Goal: Browse casually

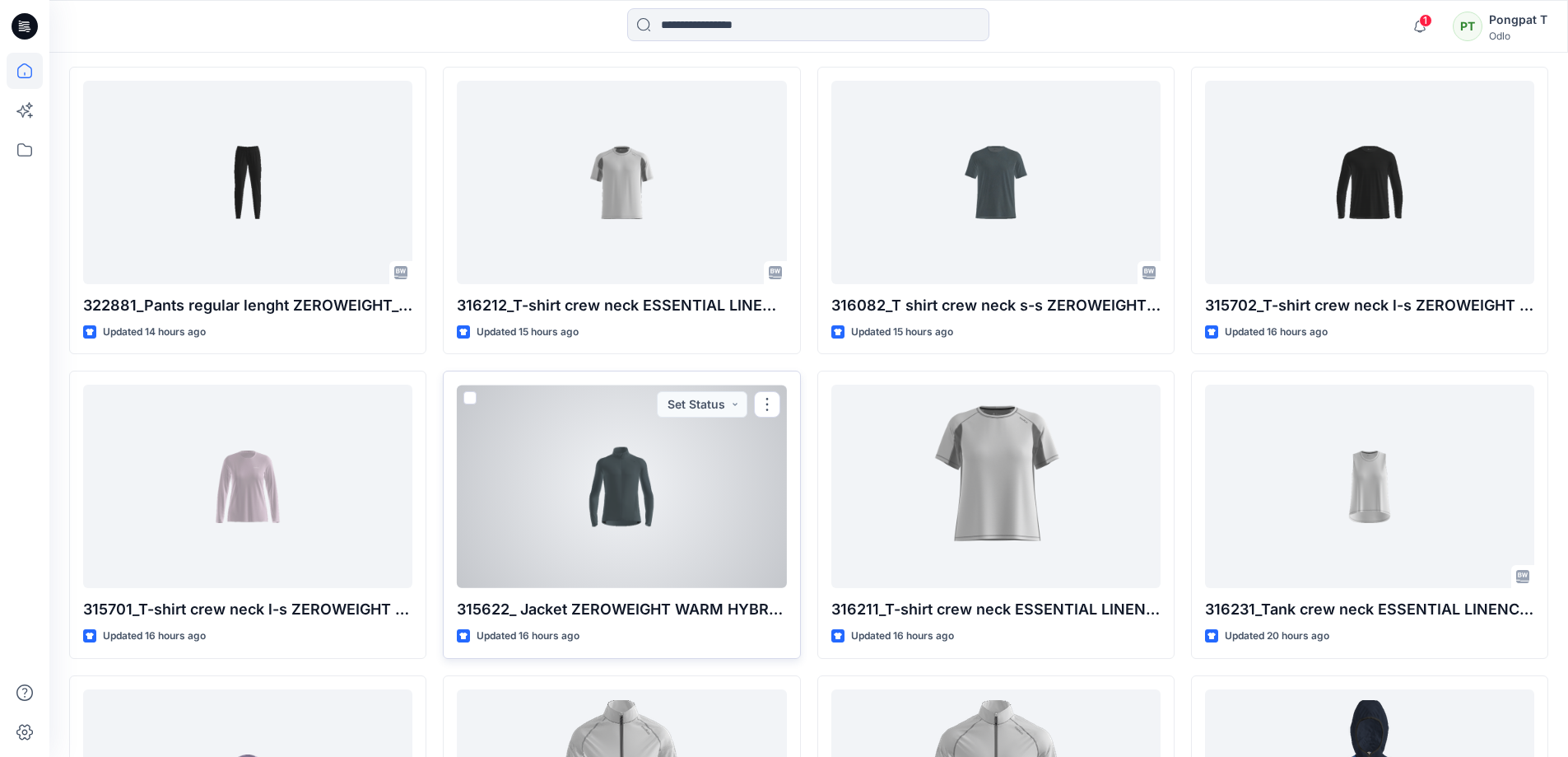
scroll to position [576, 0]
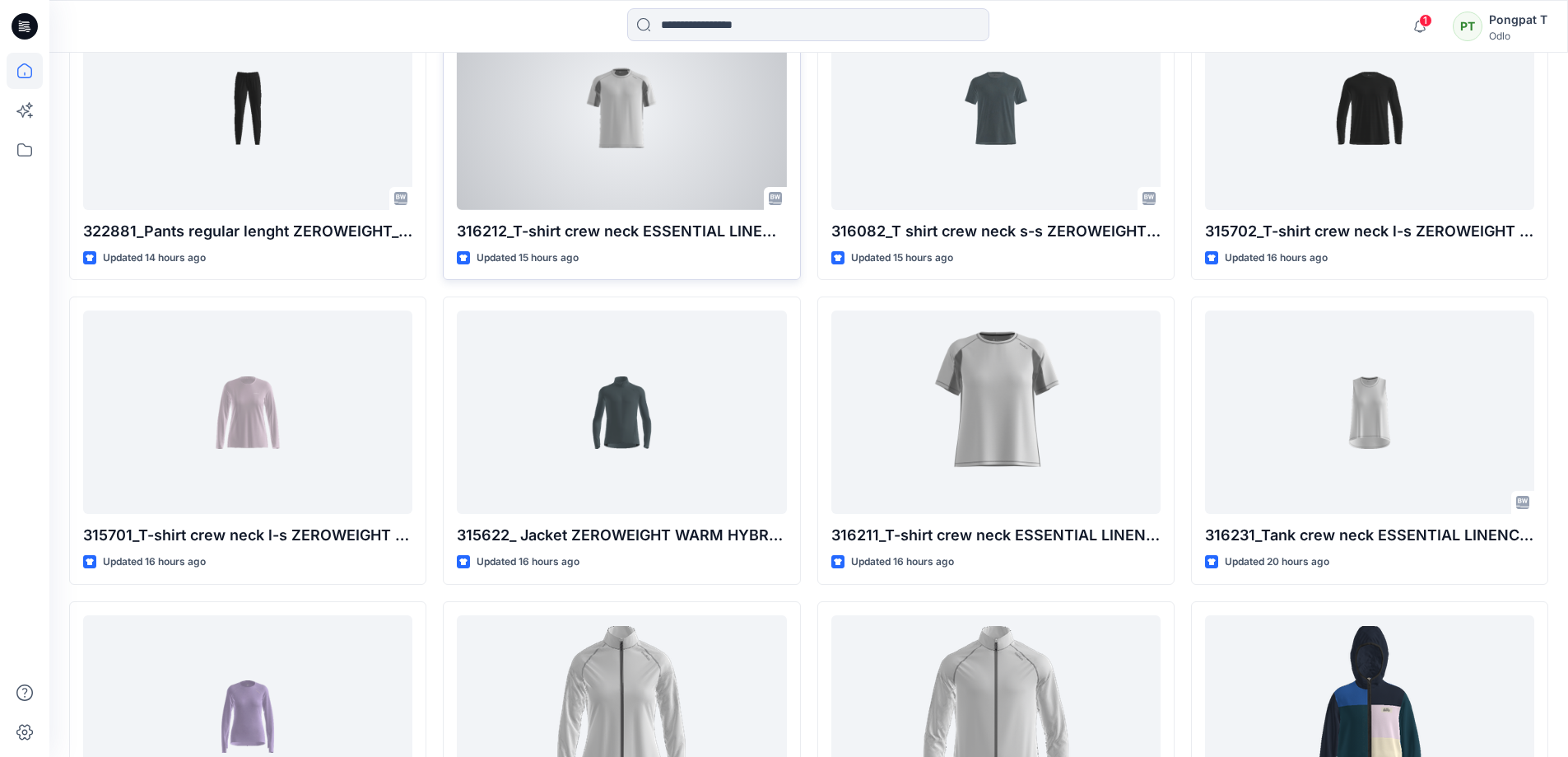
click at [641, 162] on div at bounding box center [621, 108] width 329 height 203
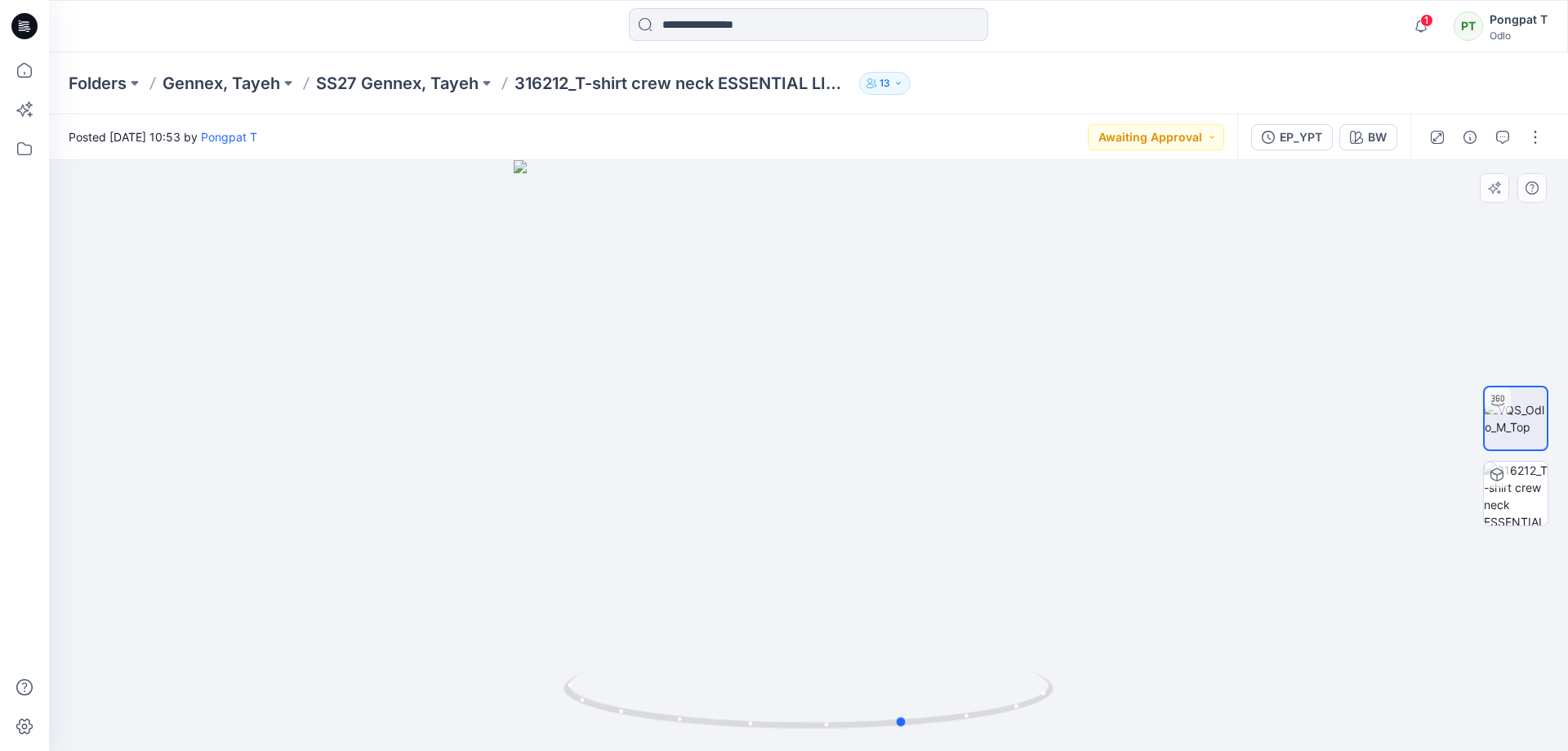
drag, startPoint x: 951, startPoint y: 572, endPoint x: 555, endPoint y: 600, distance: 397.0
click at [555, 600] on div at bounding box center [808, 456] width 1519 height 591
click at [1502, 138] on icon "button" at bounding box center [1503, 137] width 13 height 13
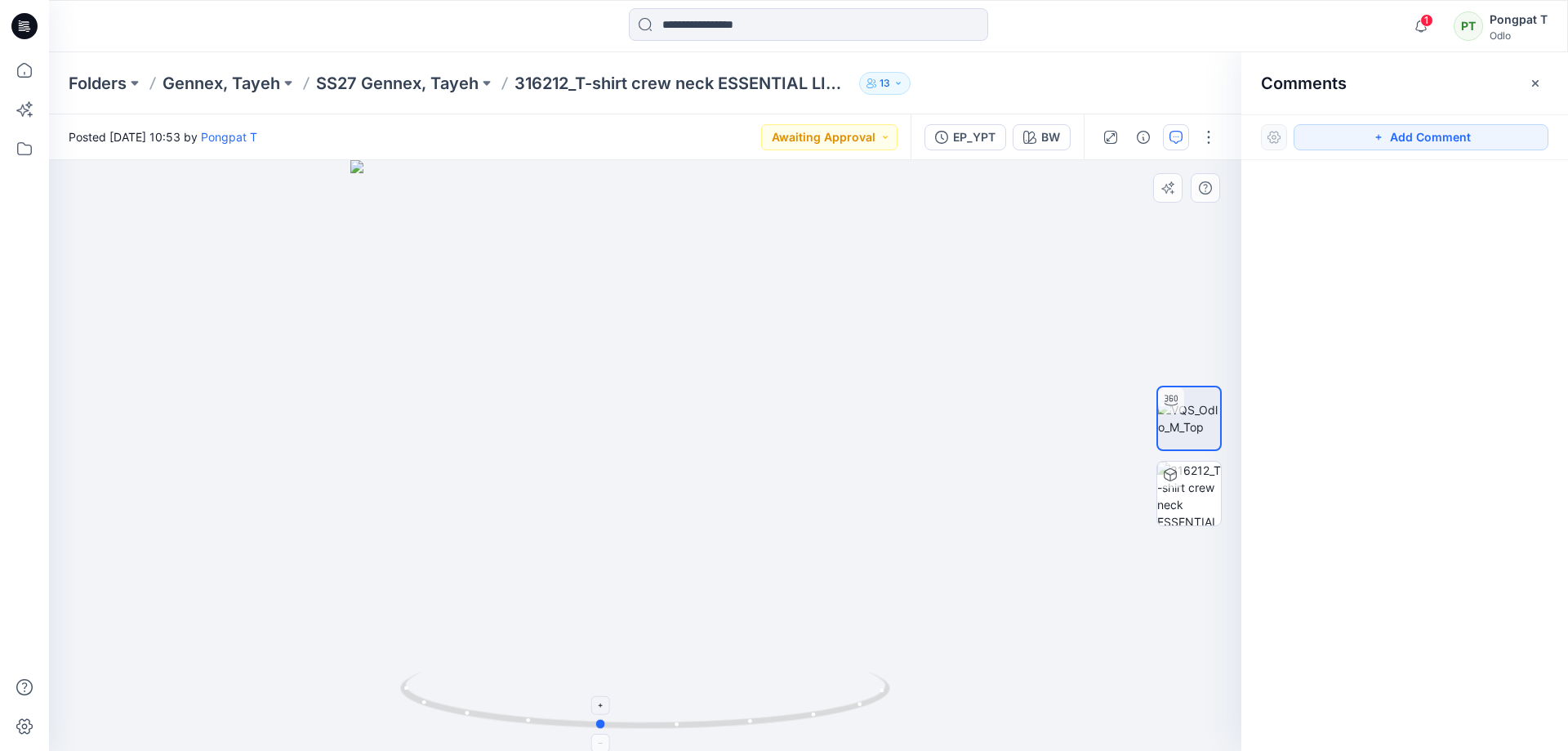
drag, startPoint x: 860, startPoint y: 660, endPoint x: 720, endPoint y: 678, distance: 141.2
click at [720, 678] on div at bounding box center [645, 456] width 1193 height 591
drag, startPoint x: 686, startPoint y: 483, endPoint x: 1128, endPoint y: 454, distance: 443.0
click at [1128, 454] on div at bounding box center [645, 456] width 1193 height 591
drag, startPoint x: 661, startPoint y: 387, endPoint x: 762, endPoint y: 439, distance: 113.6
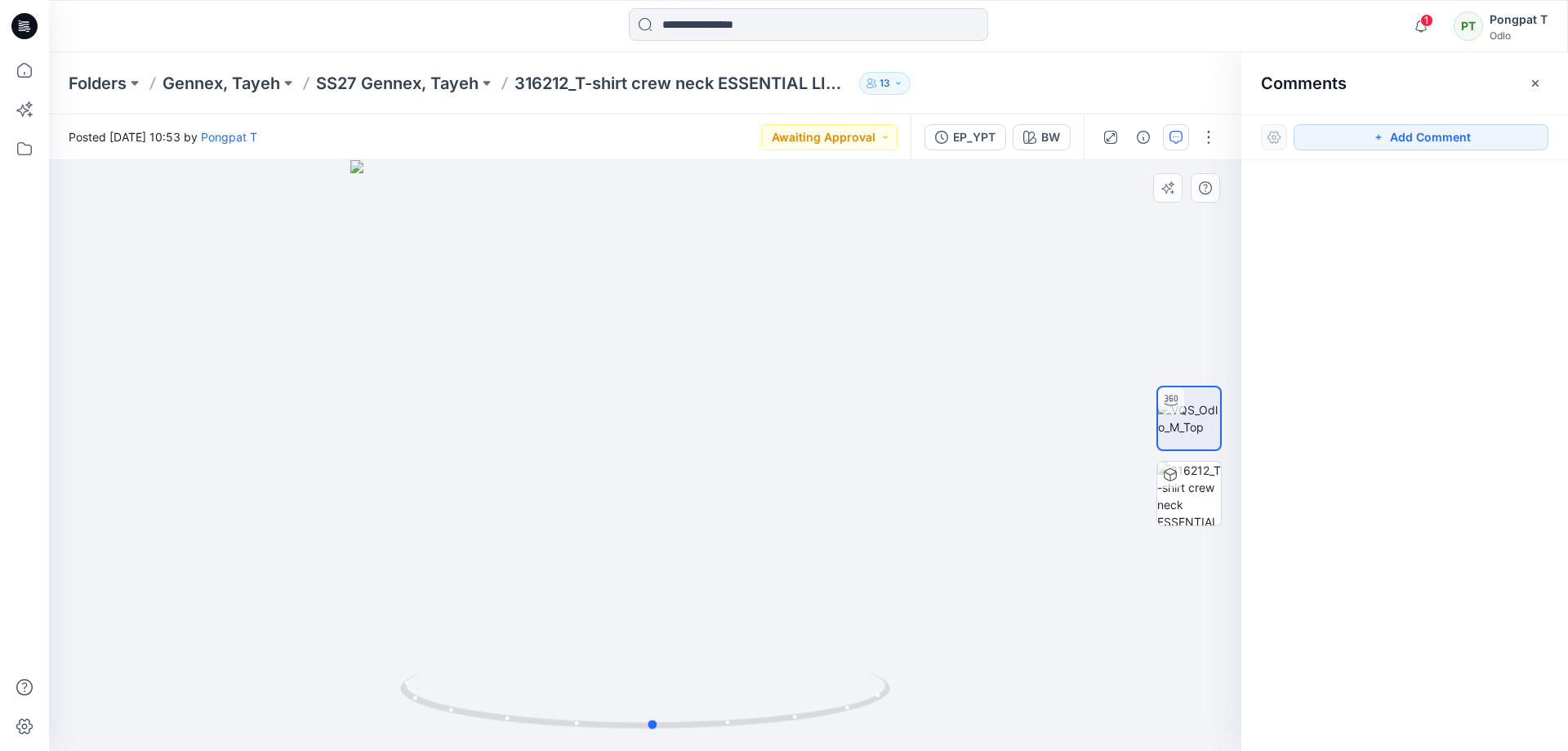
click at [762, 439] on div at bounding box center [645, 456] width 1193 height 591
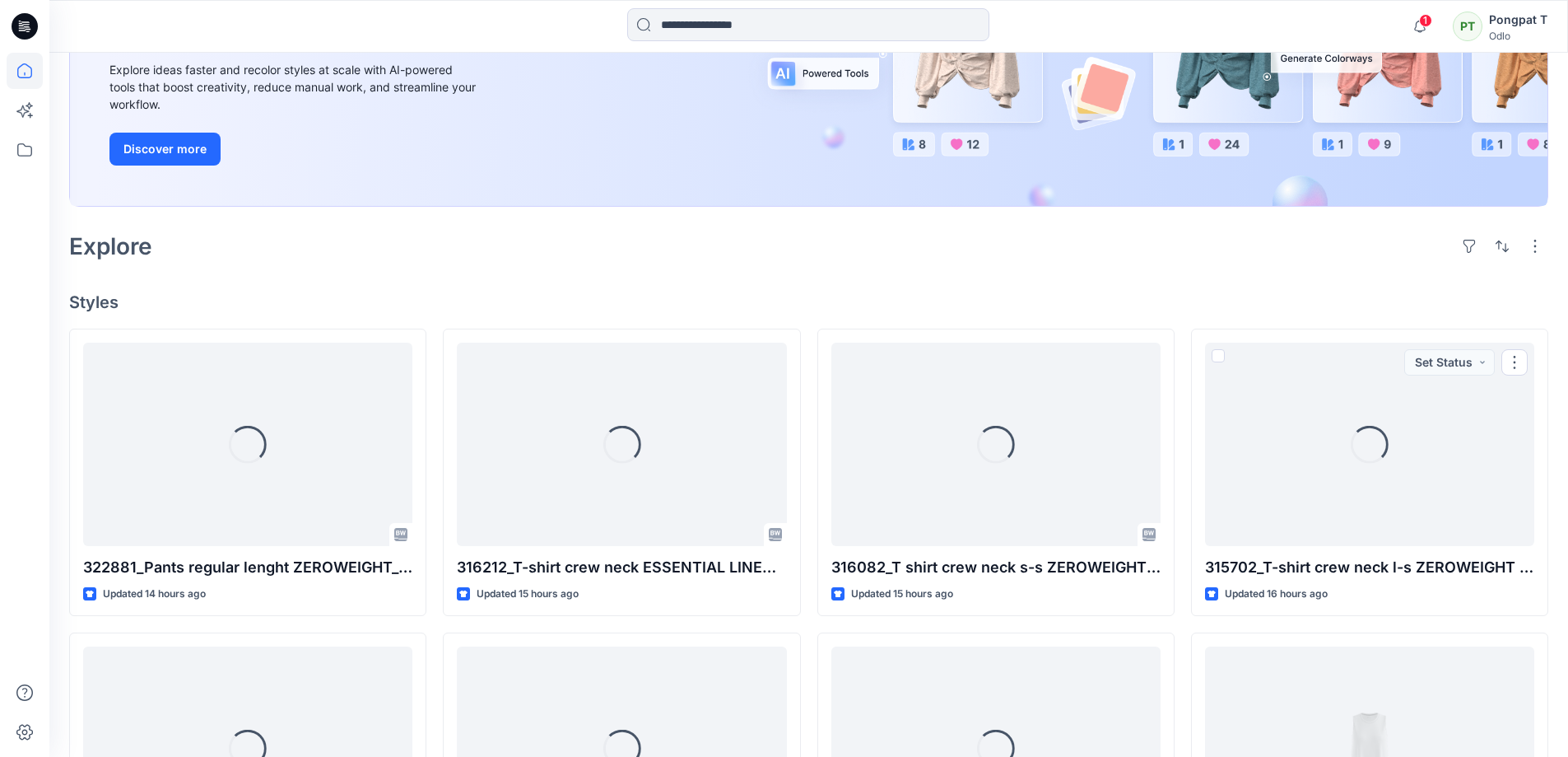
scroll to position [83, 0]
